Goal: Task Accomplishment & Management: Use online tool/utility

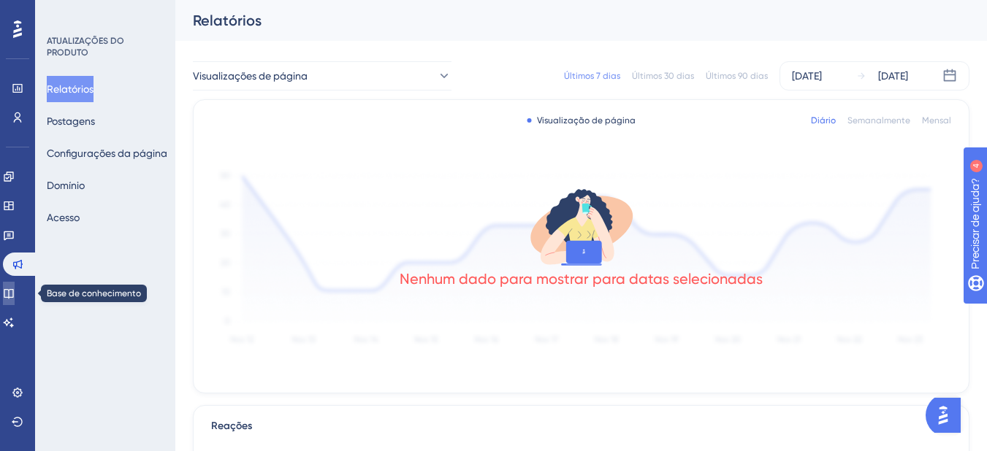
click at [10, 291] on link at bounding box center [9, 293] width 12 height 23
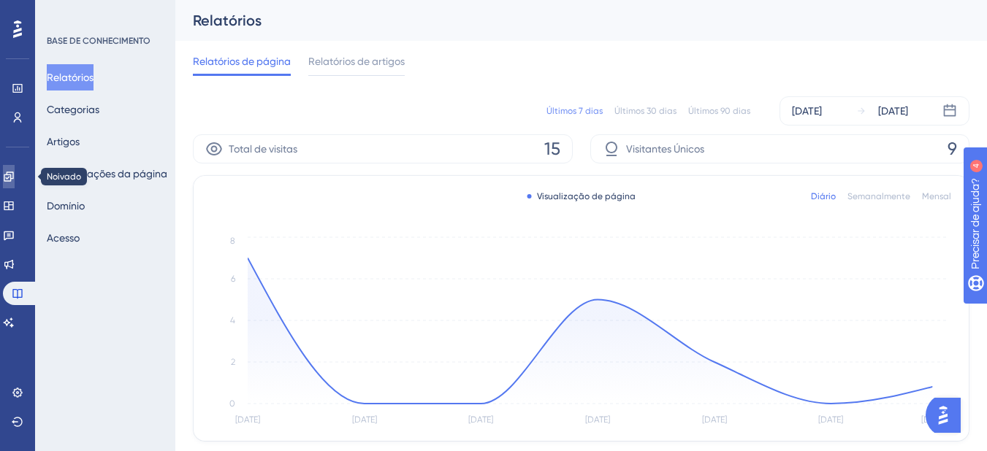
click at [15, 179] on icon at bounding box center [9, 177] width 12 height 12
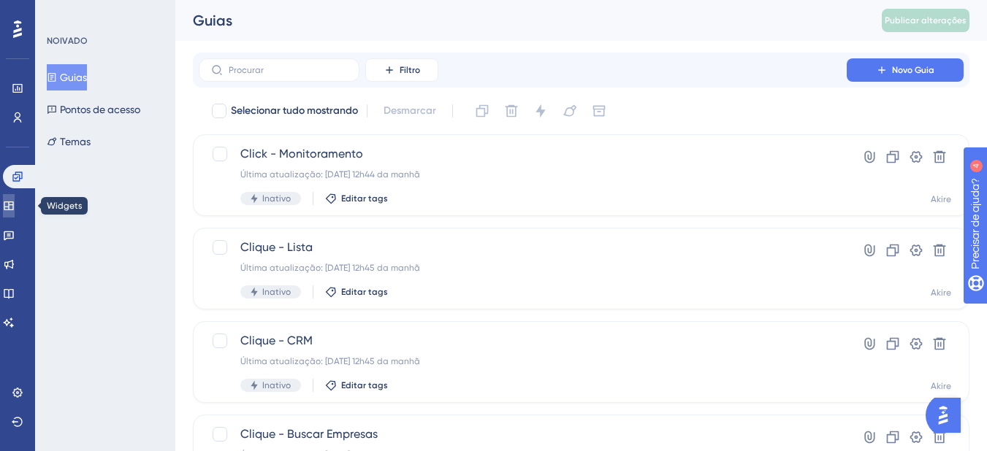
click at [14, 203] on icon at bounding box center [9, 206] width 12 height 12
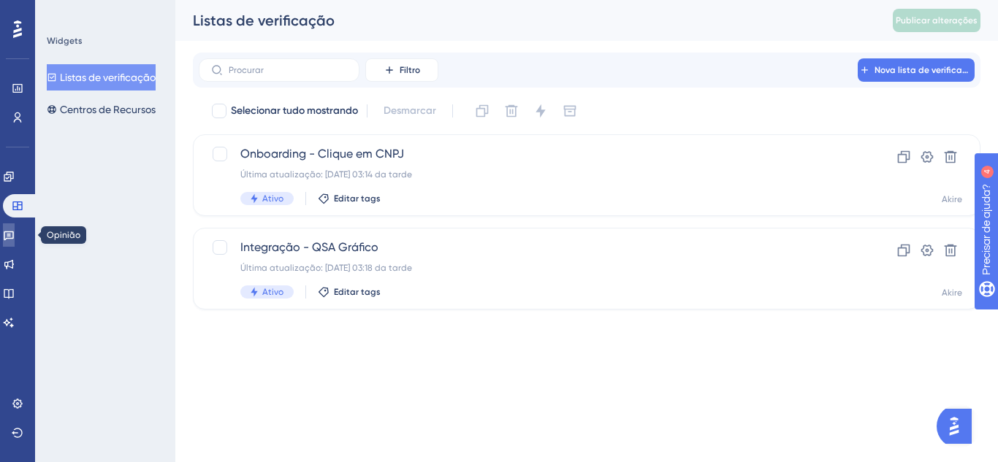
click at [14, 234] on icon at bounding box center [9, 235] width 10 height 9
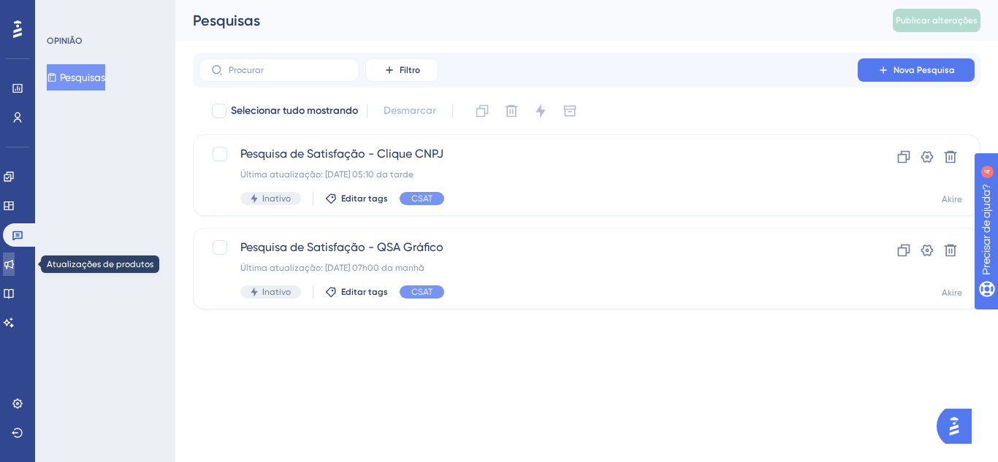
click at [7, 256] on link at bounding box center [9, 264] width 12 height 23
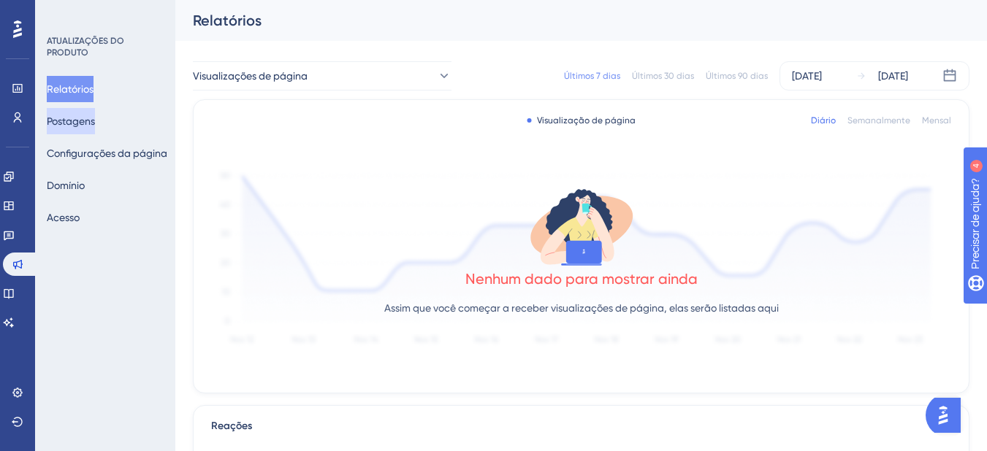
click at [84, 114] on font "Postagens" at bounding box center [71, 121] width 48 height 18
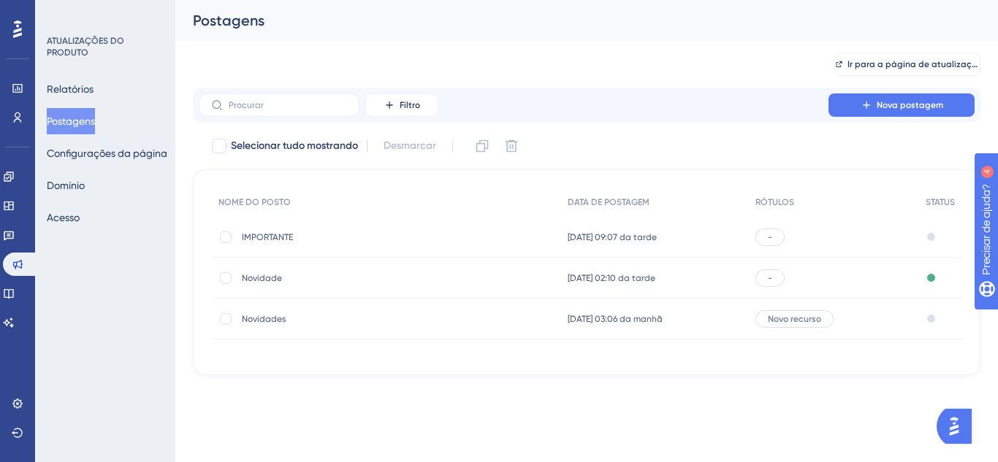
click at [380, 231] on span "IMPORTANTE" at bounding box center [359, 237] width 234 height 12
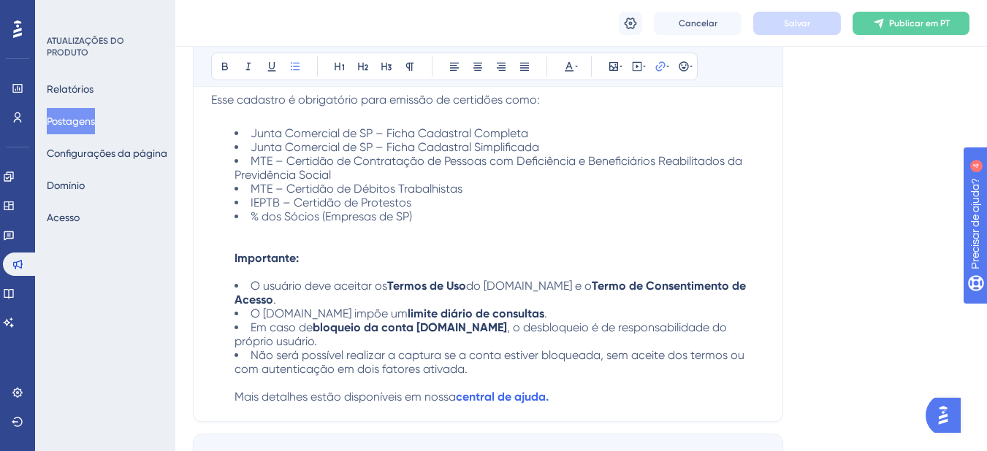
scroll to position [494, 0]
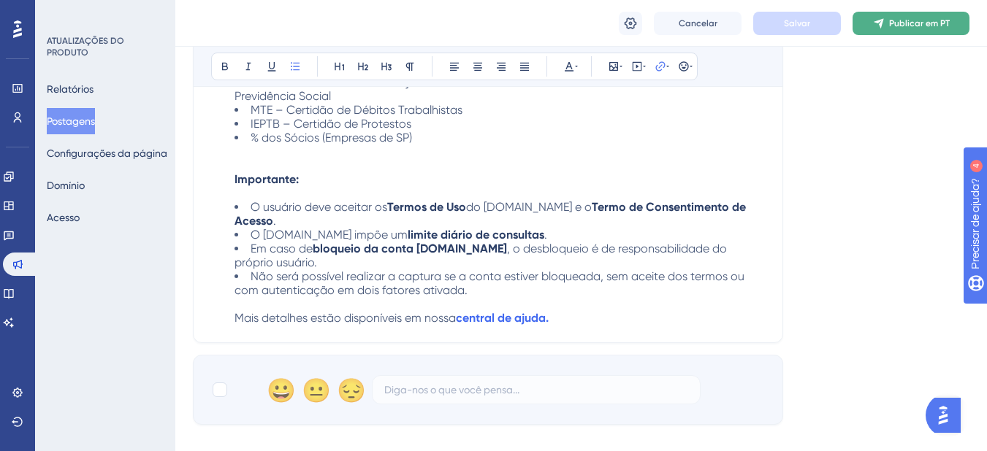
click at [878, 26] on icon at bounding box center [879, 24] width 12 height 12
click at [878, 26] on button "Publicar em PT" at bounding box center [910, 23] width 117 height 23
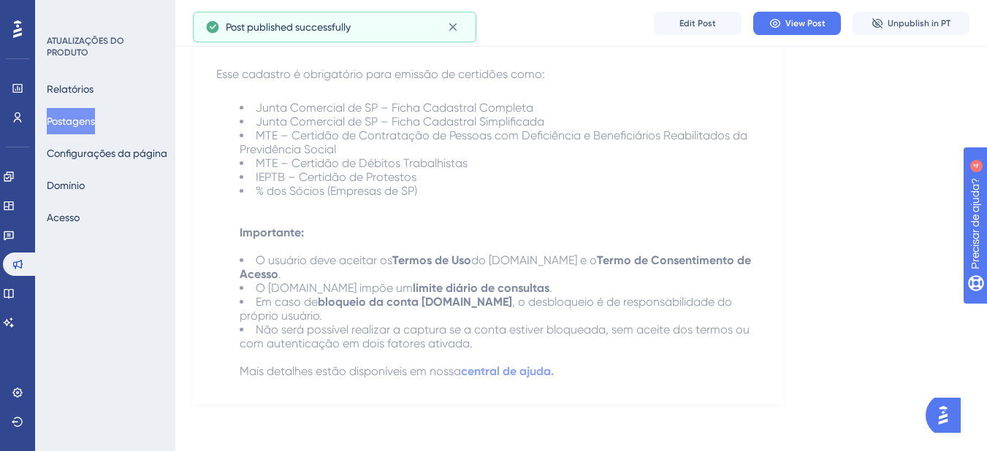
scroll to position [335, 0]
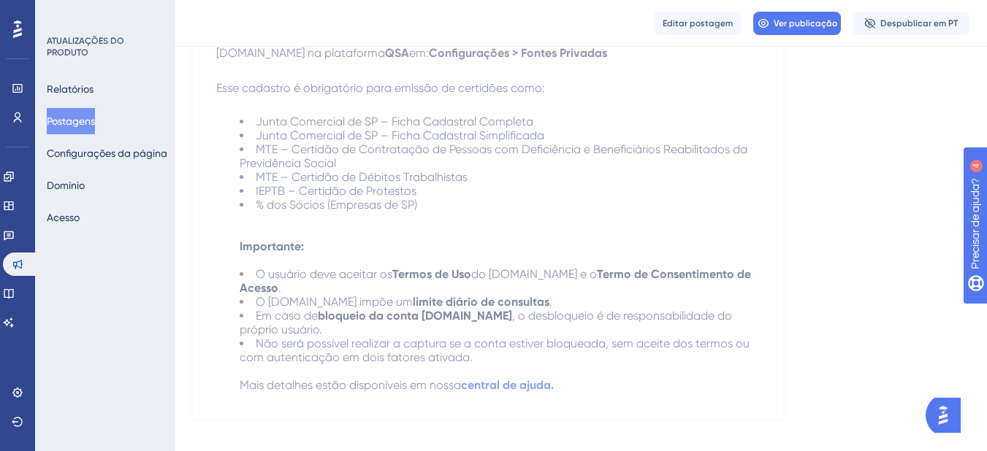
click at [567, 367] on li "Não será possível realizar a captura se a conta estiver bloqueada, sem aceite d…" at bounding box center [500, 364] width 520 height 55
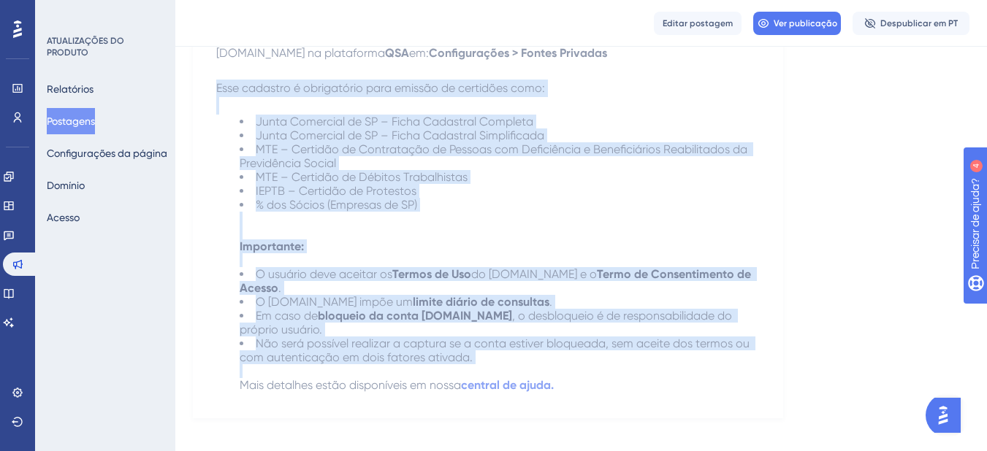
drag, startPoint x: 573, startPoint y: 366, endPoint x: 188, endPoint y: 94, distance: 471.1
click at [188, 94] on div "Desempenho Usuários Noivado Widgets Opinião Atualizações de produtos Base de co…" at bounding box center [580, 53] width 811 height 777
click at [525, 199] on li "% dos Sócios (Empresas de SP) Importante:" at bounding box center [500, 232] width 520 height 69
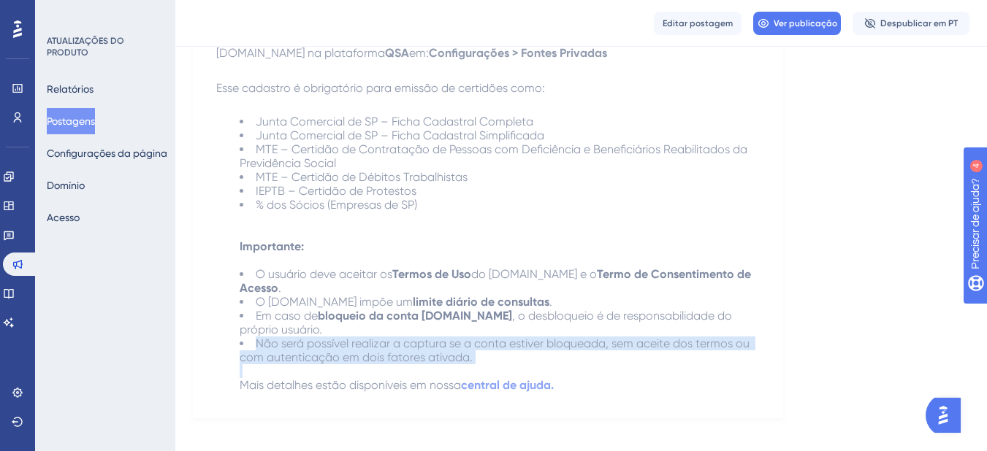
drag, startPoint x: 573, startPoint y: 372, endPoint x: 699, endPoint y: 93, distance: 305.6
click at [511, 337] on li "Não será possível realizar a captura se a conta estiver bloqueada, sem aceite d…" at bounding box center [500, 364] width 520 height 55
click at [715, 25] on font "Editar postagem" at bounding box center [697, 23] width 70 height 10
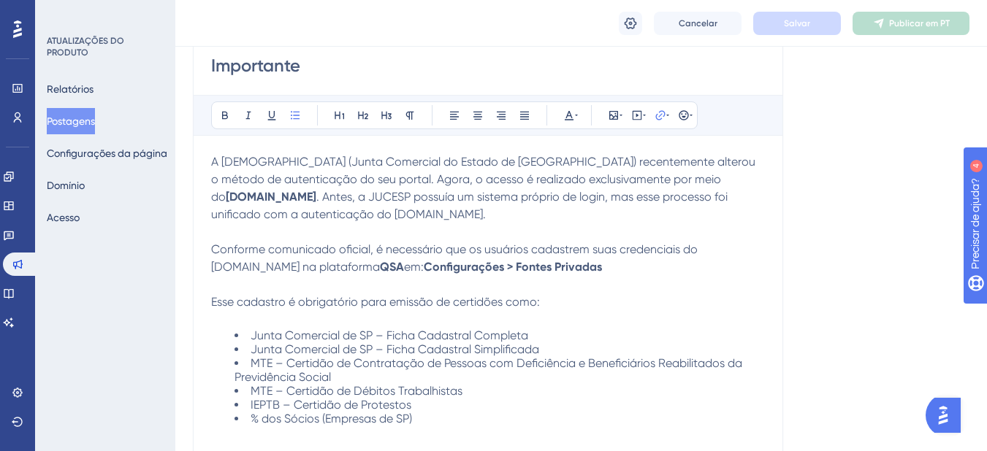
scroll to position [215, 0]
drag, startPoint x: 210, startPoint y: 158, endPoint x: 241, endPoint y: 175, distance: 34.6
click at [241, 175] on div "Importante Audacioso itálico Sublinhado Ponto de bala Título 1 Título 2 Título …" at bounding box center [488, 325] width 590 height 594
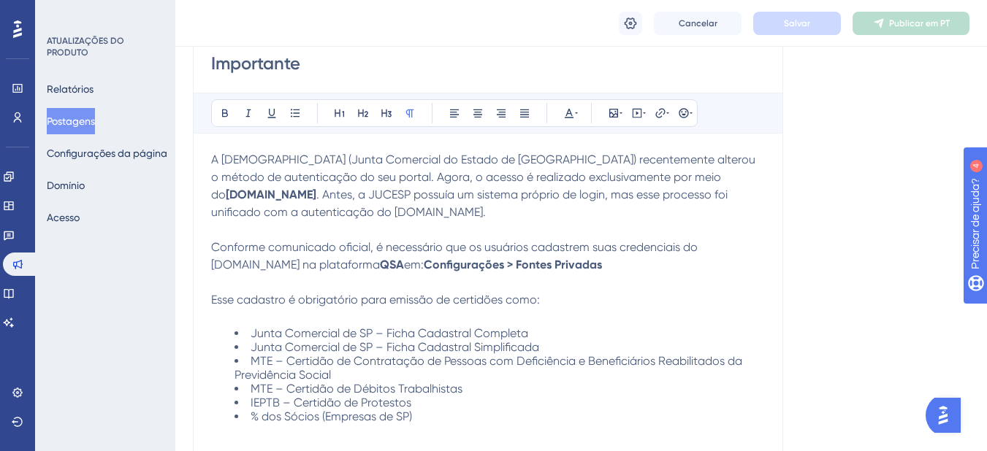
click at [568, 261] on p "A [DEMOGRAPHIC_DATA] (Junta Comercial do Estado de [GEOGRAPHIC_DATA]) recenteme…" at bounding box center [488, 238] width 554 height 175
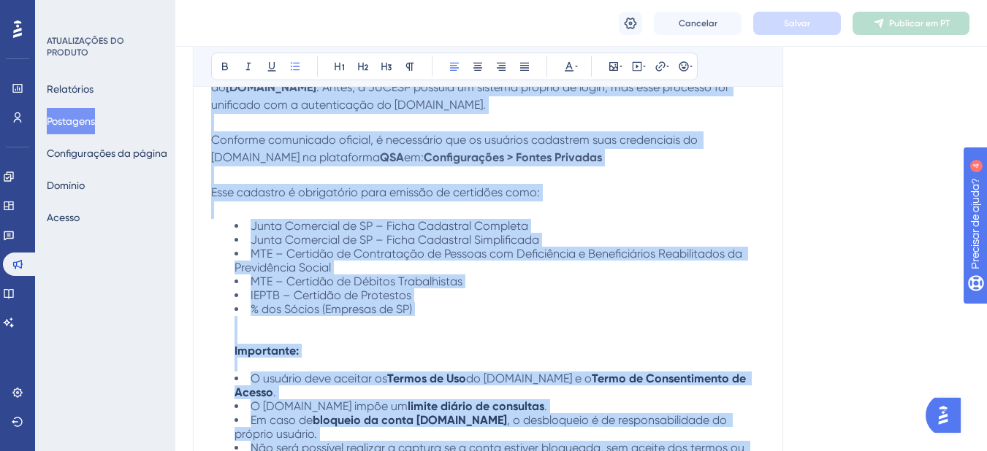
scroll to position [138, 0]
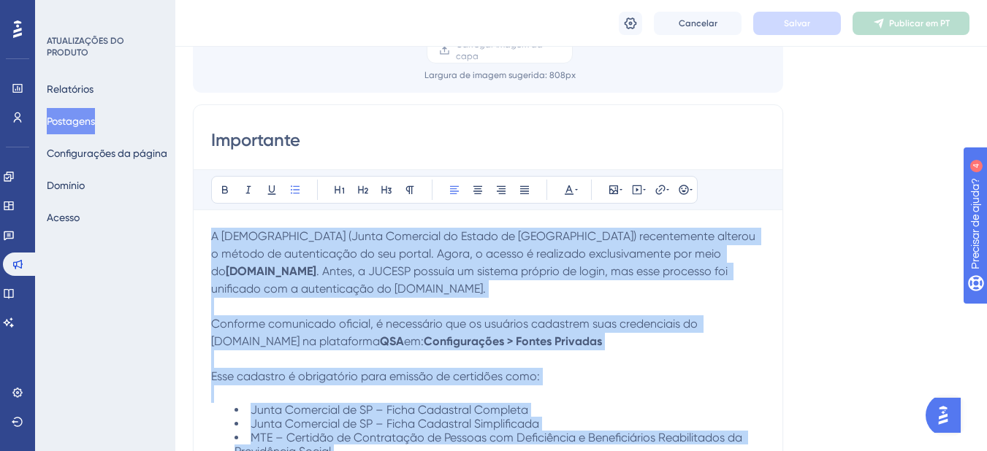
drag, startPoint x: 574, startPoint y: 307, endPoint x: 223, endPoint y: 239, distance: 357.0
click at [208, 234] on div "Importante Audacioso itálico Sublinhado Ponto de bala Título 1 Título 2 Título …" at bounding box center [488, 401] width 590 height 594
click at [280, 110] on div "Importante Audacioso itálico Sublinhado Ponto de bala Título 1 Título 2 Título …" at bounding box center [488, 401] width 590 height 594
click at [715, 21] on button "Cancelar" at bounding box center [698, 23] width 88 height 23
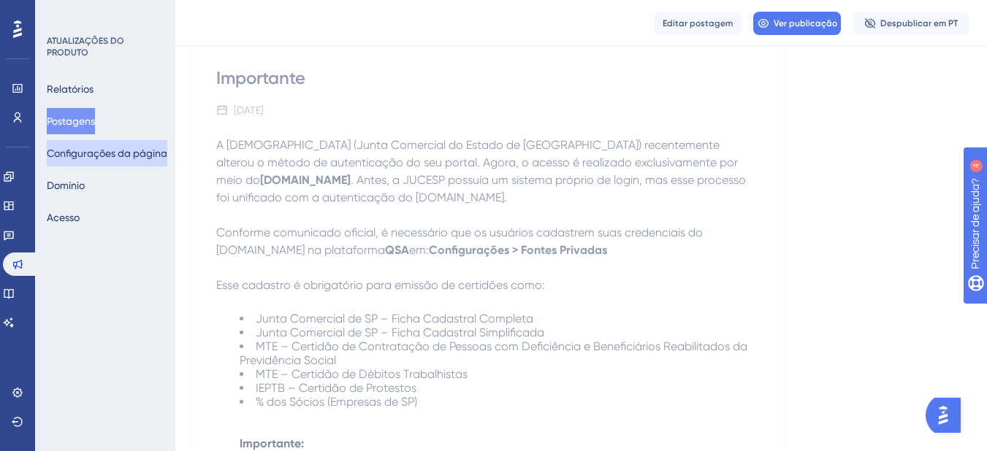
click at [131, 161] on font "Configurações da página" at bounding box center [107, 154] width 120 height 18
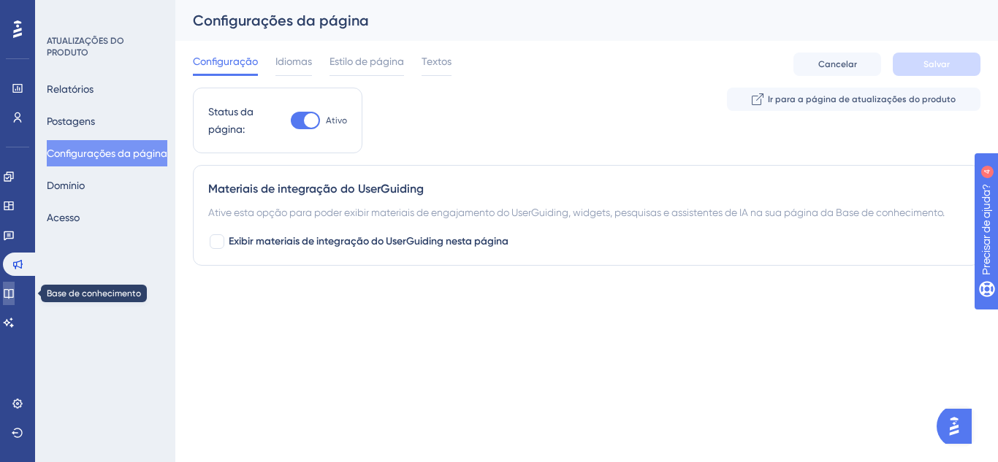
click at [15, 293] on icon at bounding box center [9, 294] width 12 height 12
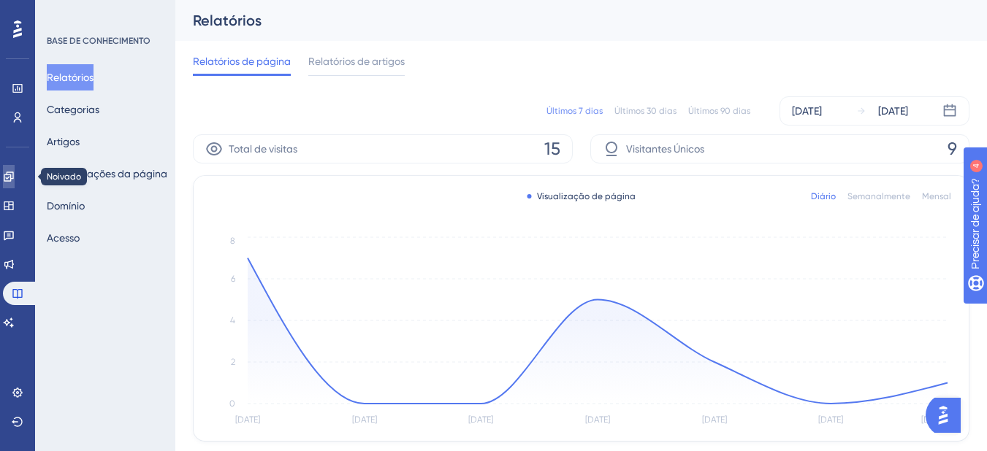
click at [6, 172] on link at bounding box center [9, 176] width 12 height 23
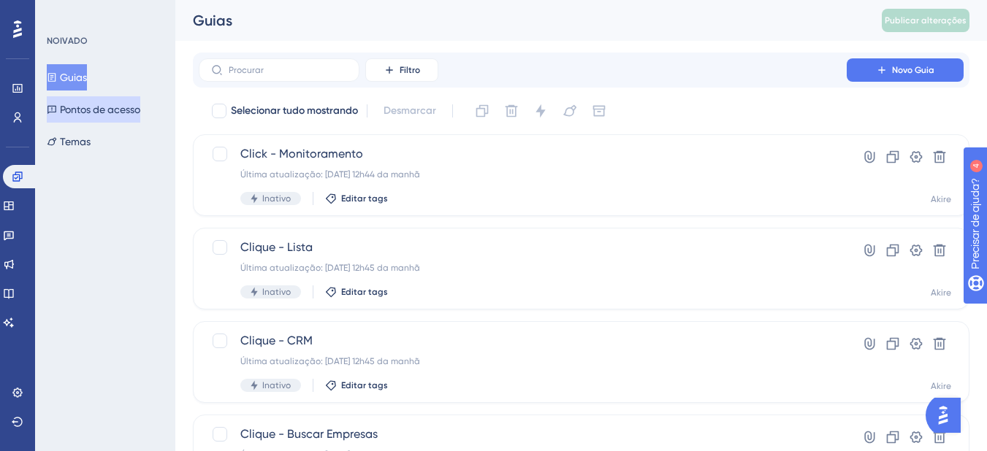
click at [84, 116] on font "Pontos de acesso" at bounding box center [100, 110] width 80 height 18
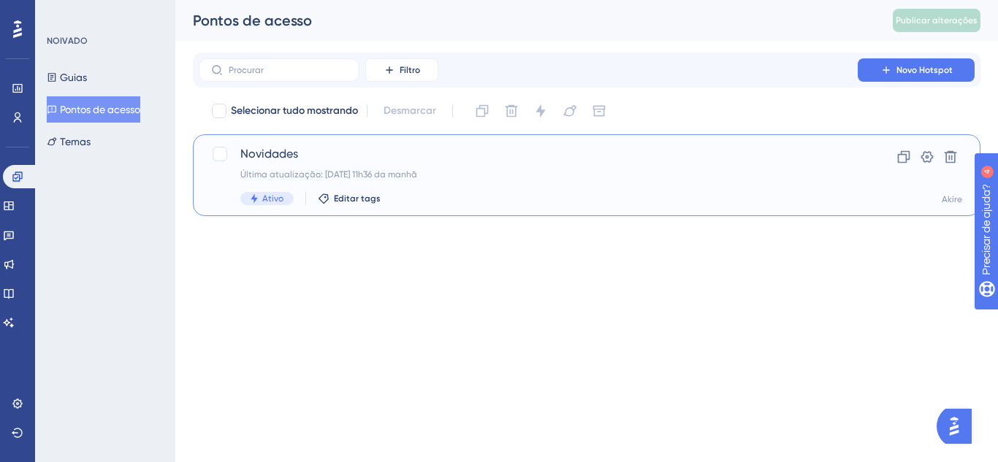
click at [544, 165] on div "Novidades Última atualização: [DATE] 11h36 da manhã Ativo Editar tags" at bounding box center [527, 175] width 575 height 60
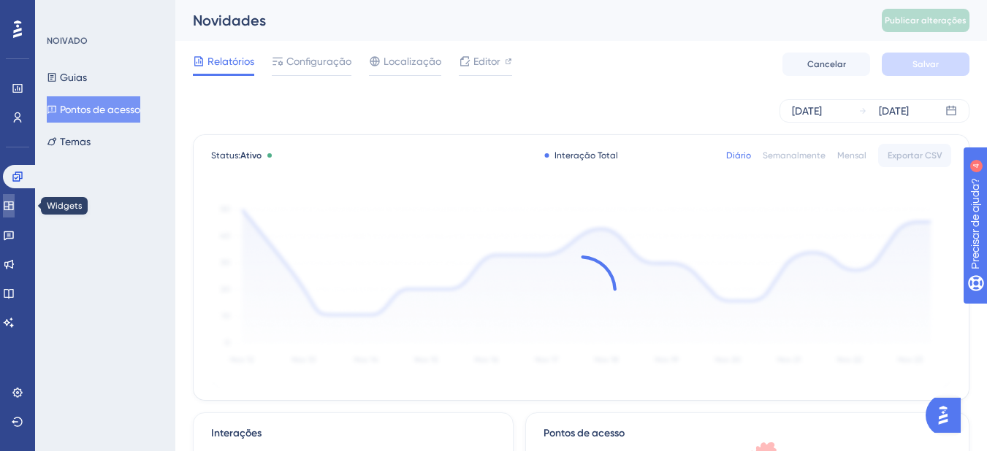
click at [15, 206] on icon at bounding box center [9, 206] width 12 height 12
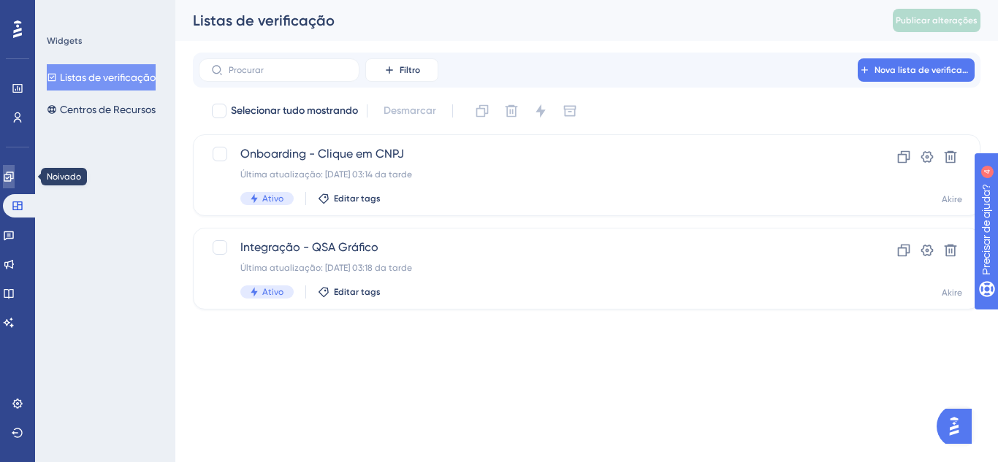
click at [13, 178] on icon at bounding box center [8, 176] width 9 height 9
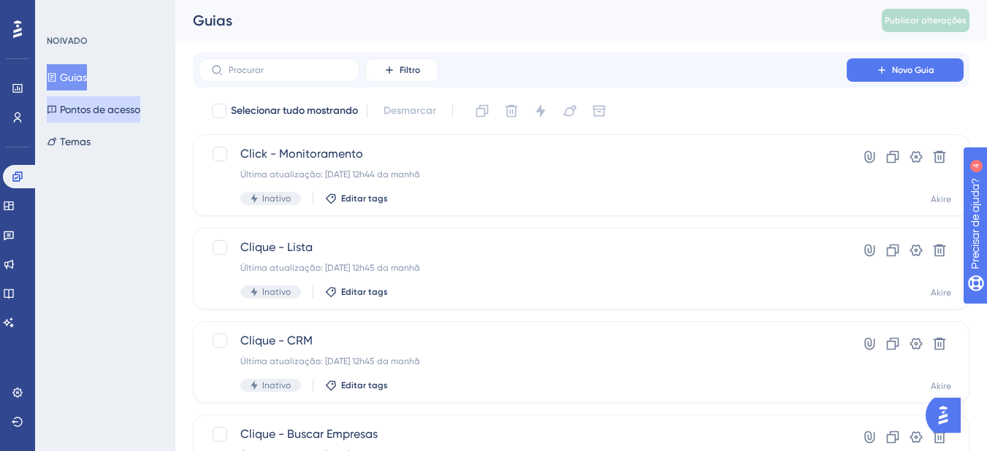
click at [115, 112] on font "Pontos de acesso" at bounding box center [100, 110] width 80 height 12
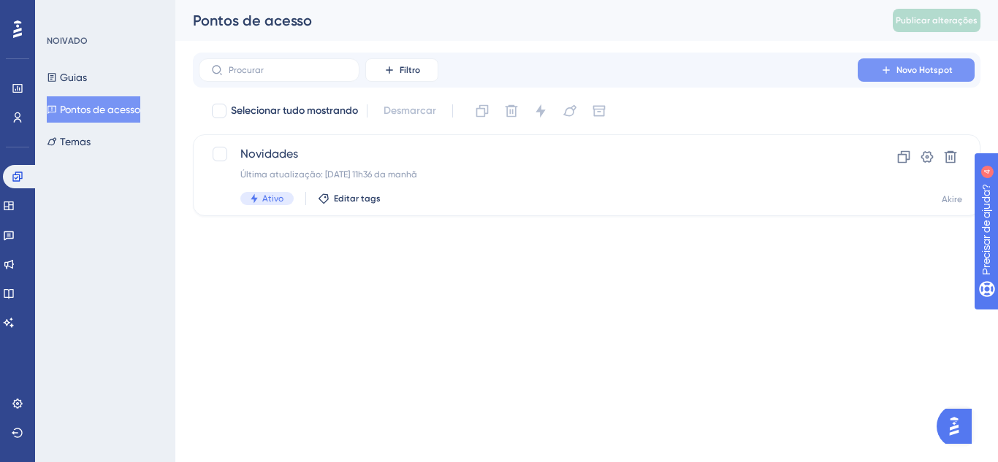
click at [906, 70] on font "Novo Hotspot" at bounding box center [924, 70] width 56 height 10
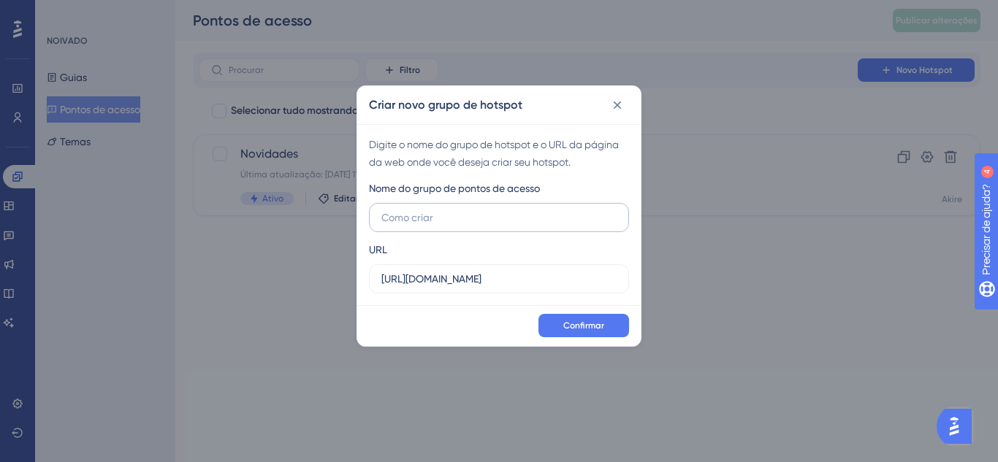
click at [475, 221] on input "text" at bounding box center [498, 218] width 235 height 16
type input "IMPORTANTE"
click at [600, 327] on font "Confirmar" at bounding box center [583, 326] width 41 height 10
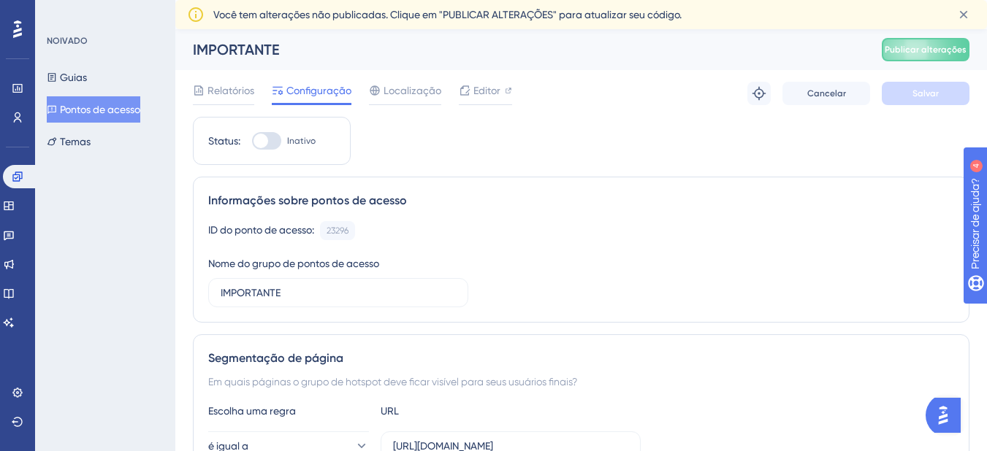
click at [98, 112] on font "Pontos de acesso" at bounding box center [100, 110] width 80 height 12
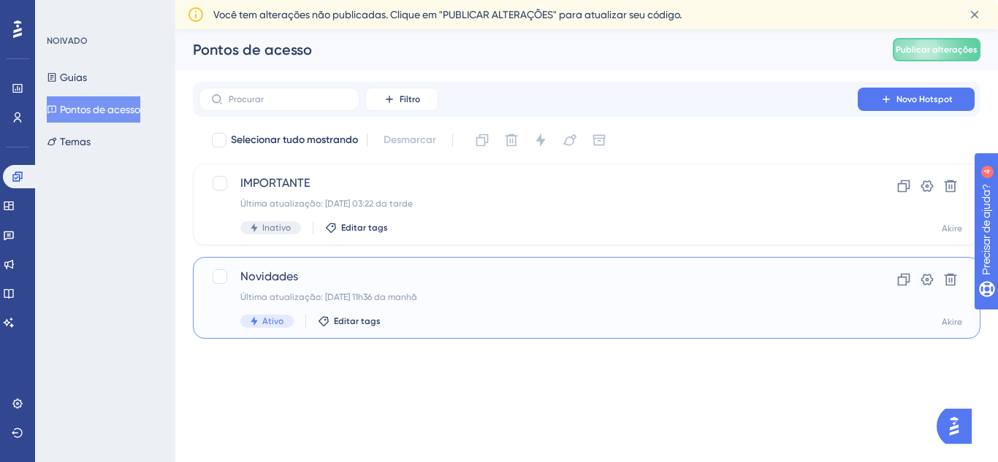
click at [470, 275] on span "Novidades" at bounding box center [527, 277] width 575 height 18
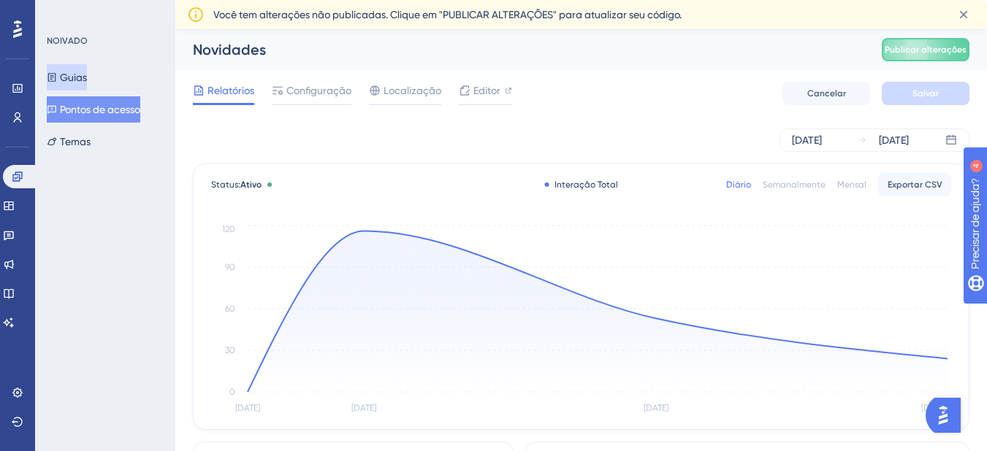
click at [83, 77] on font "Guias" at bounding box center [73, 78] width 27 height 12
